Goal: Transaction & Acquisition: Download file/media

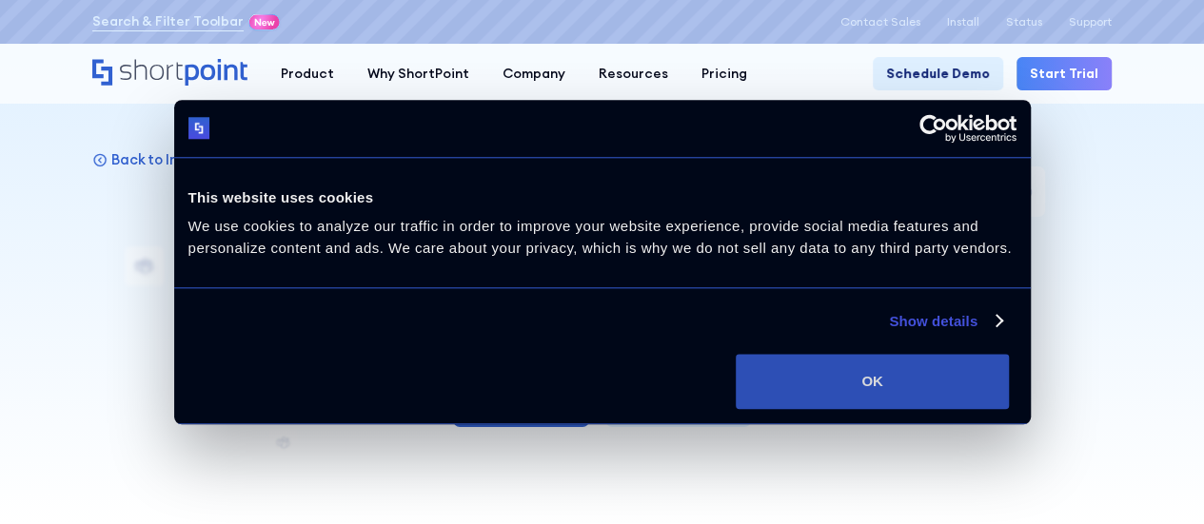
click at [1008, 385] on button "OK" at bounding box center [872, 381] width 273 height 55
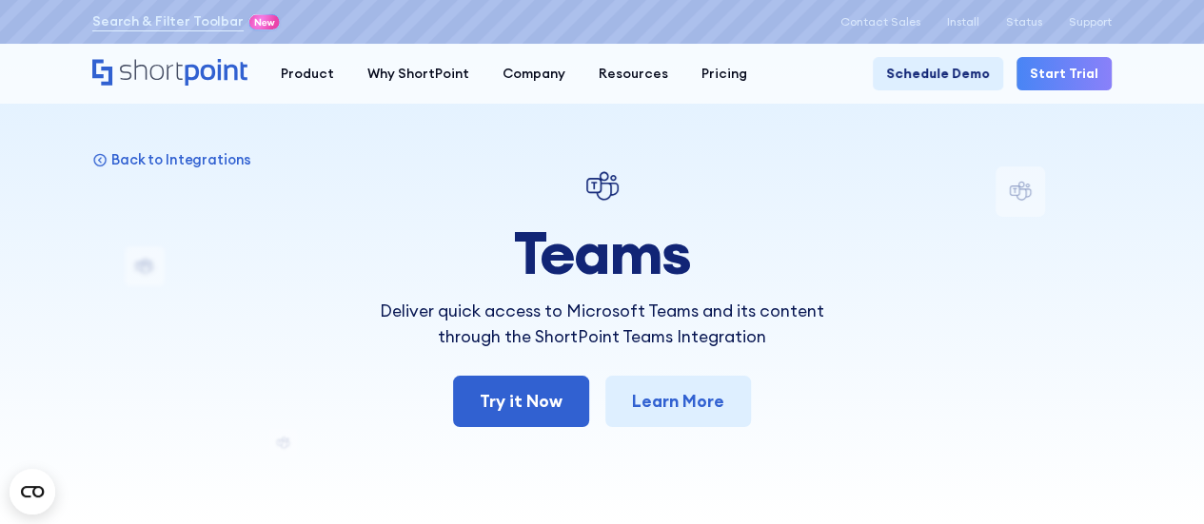
click at [954, 35] on div "Search & Filter Toolbar -751 Days -7 Hours -23 Minutes -5 Seconds Until Launch.…" at bounding box center [602, 22] width 1204 height 44
click at [957, 30] on div "Search & Filter Toolbar -751 Days -7 Hours -23 Minutes -5 Seconds Until Launch.…" at bounding box center [601, 22] width 1019 height 24
click at [967, 26] on p "Install" at bounding box center [963, 21] width 32 height 13
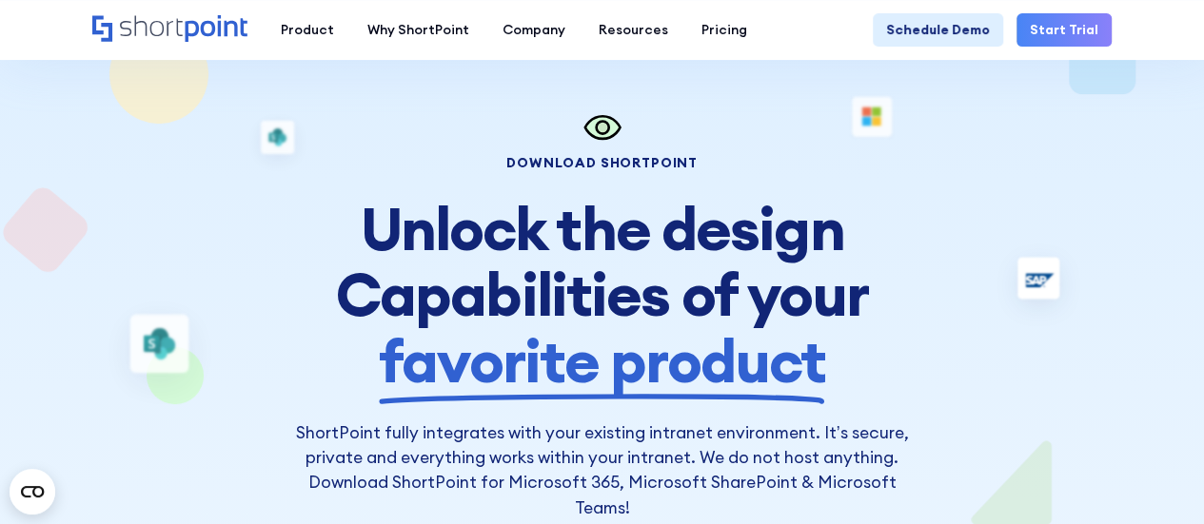
scroll to position [50, 0]
